Goal: Task Accomplishment & Management: Complete application form

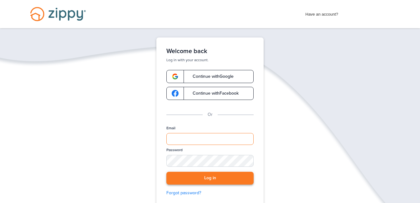
type input "**********"
click at [236, 181] on button "Log in" at bounding box center [209, 178] width 87 height 13
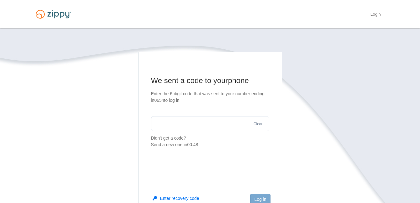
click at [162, 118] on input "text" at bounding box center [210, 123] width 118 height 15
type input "******"
click at [258, 198] on button "Log in" at bounding box center [260, 199] width 20 height 11
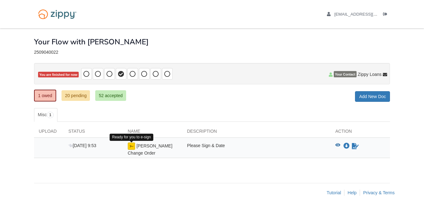
click at [133, 148] on img at bounding box center [132, 147] width 8 height 8
click at [152, 150] on div "[PERSON_NAME] Change Order" at bounding box center [152, 150] width 59 height 14
click at [196, 146] on div "Please Sign & Date" at bounding box center [257, 150] width 148 height 14
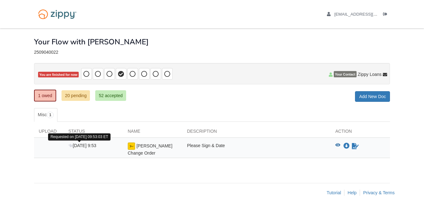
click at [94, 146] on span "[DATE] 9:53" at bounding box center [82, 145] width 28 height 5
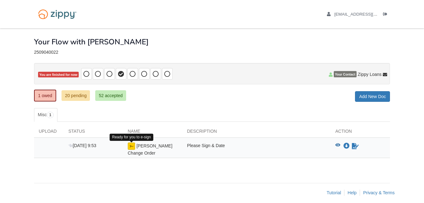
click at [132, 148] on img at bounding box center [132, 147] width 8 height 8
click at [44, 95] on link "1 owed" at bounding box center [45, 96] width 22 height 12
click at [194, 146] on div "Please Sign & Date" at bounding box center [257, 150] width 148 height 14
click at [197, 144] on div "Please Sign & Date" at bounding box center [257, 150] width 148 height 14
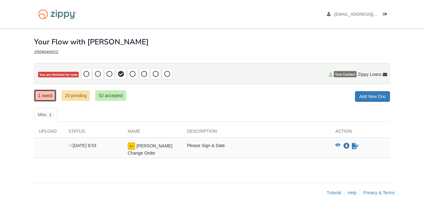
click at [45, 96] on link "1 owed" at bounding box center [45, 96] width 22 height 12
click at [75, 146] on span "[DATE] 9:53" at bounding box center [82, 145] width 28 height 5
click at [143, 147] on span "[PERSON_NAME] Change Order" at bounding box center [150, 149] width 45 height 12
click at [133, 147] on img at bounding box center [132, 147] width 8 height 8
click at [191, 146] on div "Please Sign & Date" at bounding box center [257, 150] width 148 height 14
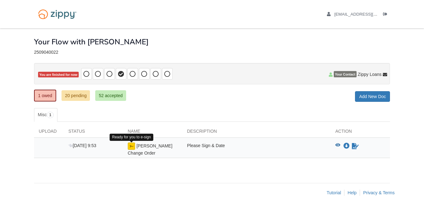
click at [130, 145] on img at bounding box center [132, 147] width 8 height 8
click at [41, 92] on link "1 owed" at bounding box center [45, 96] width 22 height 12
click at [190, 147] on div "Please Sign & Date" at bounding box center [257, 150] width 148 height 14
click at [134, 147] on img at bounding box center [132, 147] width 8 height 8
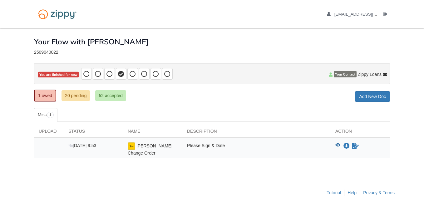
click at [130, 147] on img at bounding box center [132, 147] width 8 height 8
click at [140, 146] on span "[PERSON_NAME] Change Order" at bounding box center [150, 149] width 45 height 12
click at [86, 146] on span "[DATE] 9:53" at bounding box center [82, 145] width 28 height 5
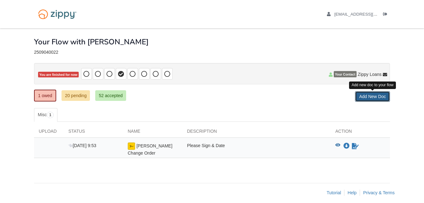
click at [370, 96] on link "Add New Doc" at bounding box center [372, 96] width 35 height 11
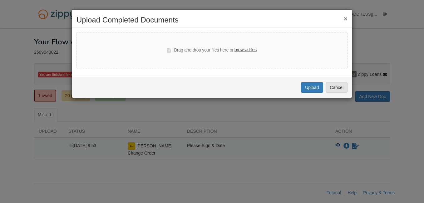
click at [346, 20] on button "×" at bounding box center [346, 18] width 4 height 7
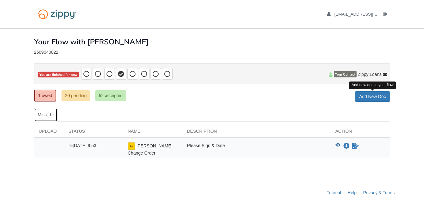
click at [42, 113] on link "Misc 1" at bounding box center [45, 115] width 23 height 14
click at [202, 146] on div "Please Sign & Date" at bounding box center [257, 150] width 148 height 14
click at [171, 146] on span "[PERSON_NAME] Change Order" at bounding box center [150, 149] width 45 height 12
click at [170, 146] on span "[PERSON_NAME] Change Order" at bounding box center [150, 149] width 45 height 12
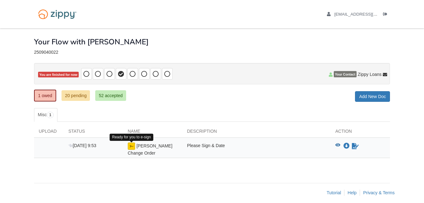
click at [133, 147] on img at bounding box center [132, 147] width 8 height 8
click at [45, 131] on div "Upload" at bounding box center [49, 132] width 30 height 9
click at [195, 148] on div "Please Sign & Date" at bounding box center [257, 150] width 148 height 14
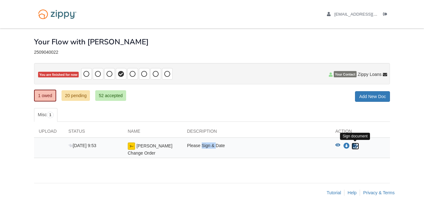
click at [356, 146] on icon "Sign Form" at bounding box center [355, 146] width 7 height 6
